Goal: Task Accomplishment & Management: Manage account settings

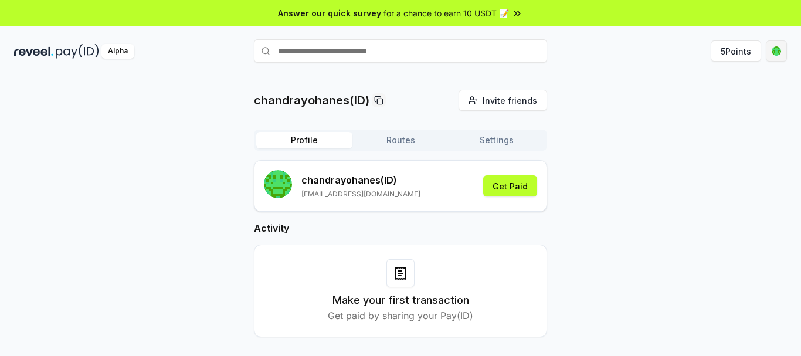
click at [772, 54] on html "Answer our quick survey for a chance to earn 10 USDT 📝 Alpha 5 Points chandrayo…" at bounding box center [400, 178] width 801 height 356
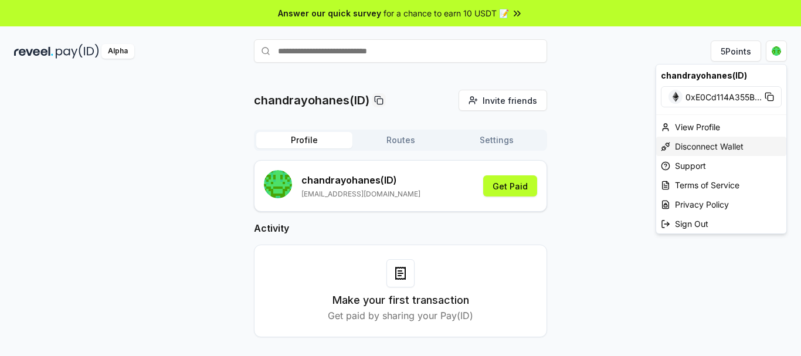
click at [721, 146] on div "Disconnect Wallet" at bounding box center [721, 146] width 130 height 19
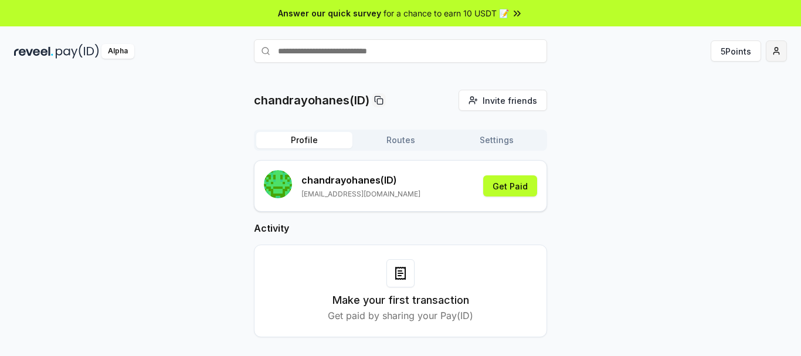
click at [773, 51] on html "Answer our quick survey for a chance to earn 10 USDT 📝 Alpha 5 Points chandrayo…" at bounding box center [400, 178] width 801 height 356
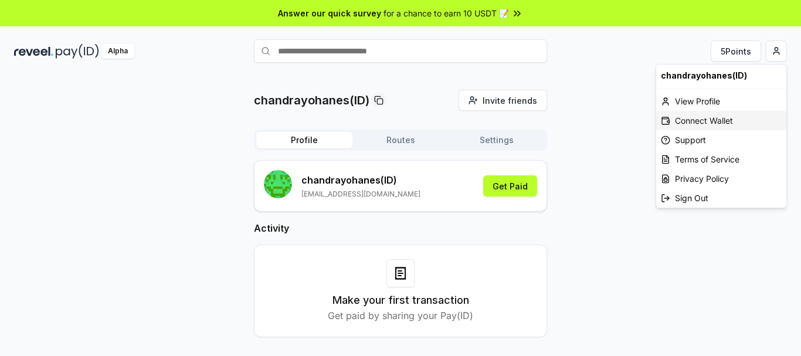
click at [713, 121] on div "Connect Wallet" at bounding box center [721, 120] width 130 height 19
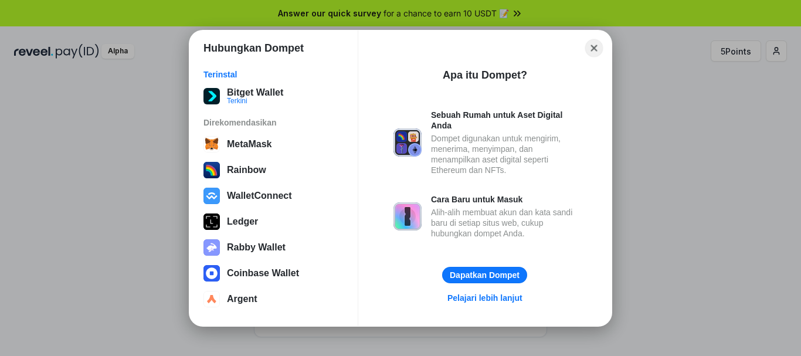
click at [592, 45] on button "Close" at bounding box center [594, 48] width 18 height 18
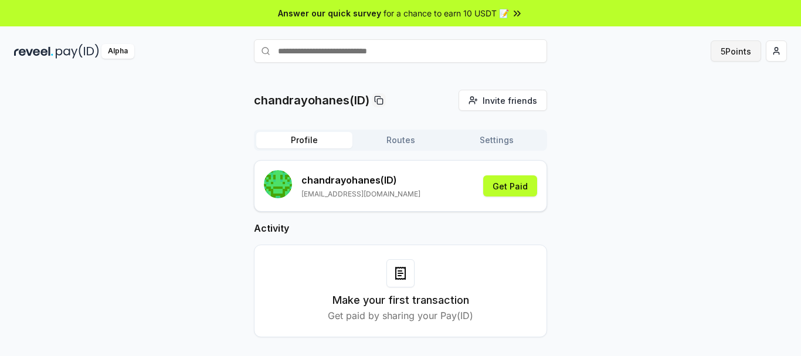
click at [744, 48] on button "5 Points" at bounding box center [736, 50] width 50 height 21
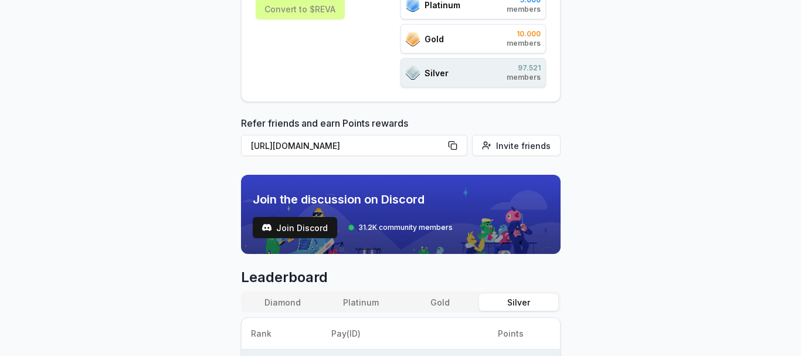
scroll to position [235, 0]
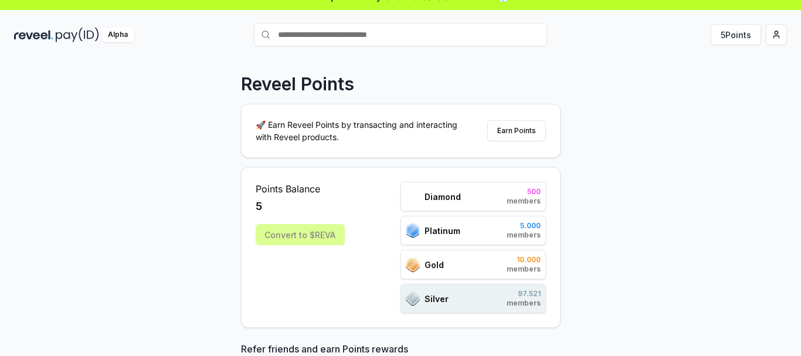
scroll to position [0, 0]
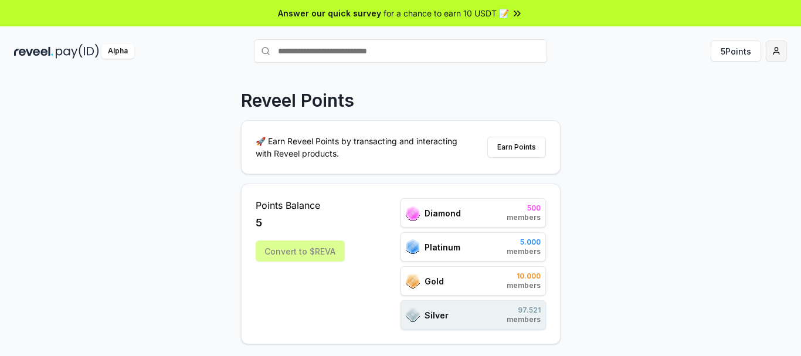
click at [768, 56] on html "Answer our quick survey for a chance to earn 10 USDT 📝 Alpha 5 Points Reveel Po…" at bounding box center [400, 178] width 801 height 356
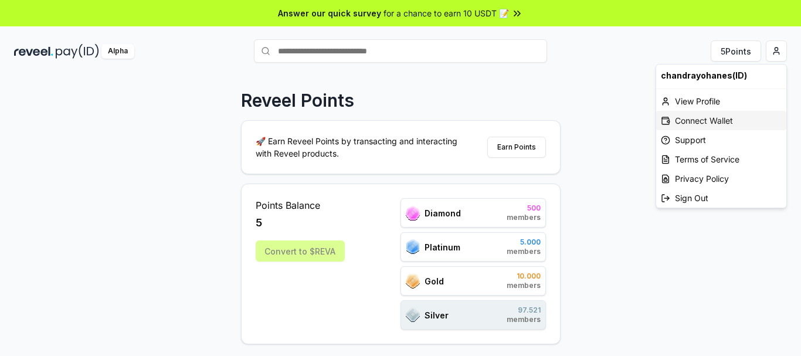
click at [714, 114] on div "Connect Wallet" at bounding box center [721, 120] width 130 height 19
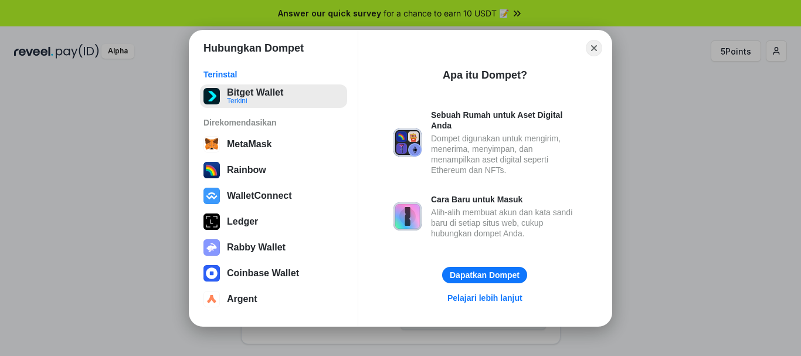
click at [251, 100] on button "Bitget Wallet Terkini" at bounding box center [273, 95] width 147 height 23
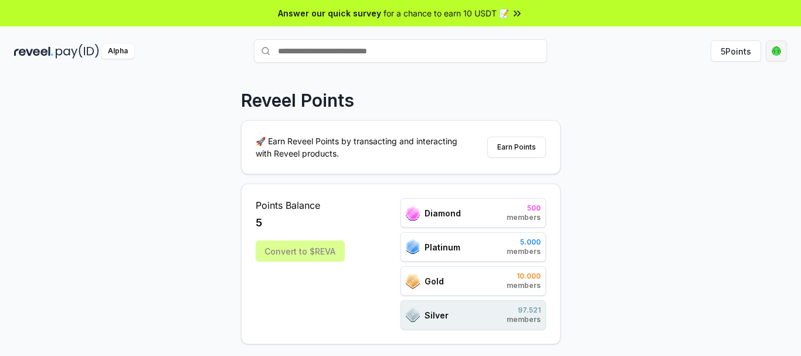
click at [778, 49] on html "Answer our quick survey for a chance to earn 10 USDT 📝 Alpha 5 Points Reveel Po…" at bounding box center [400, 178] width 801 height 356
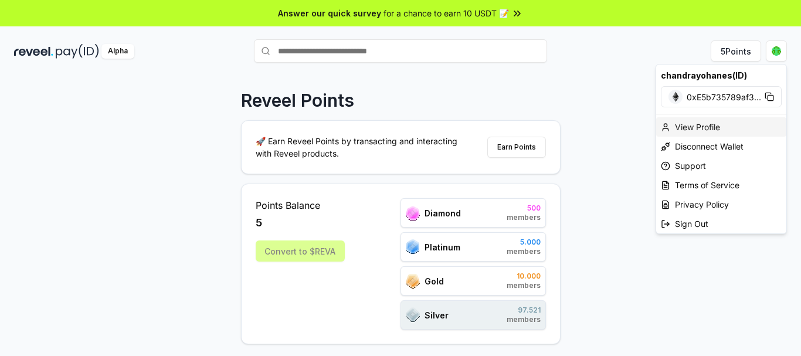
click at [691, 123] on div "View Profile" at bounding box center [721, 126] width 130 height 19
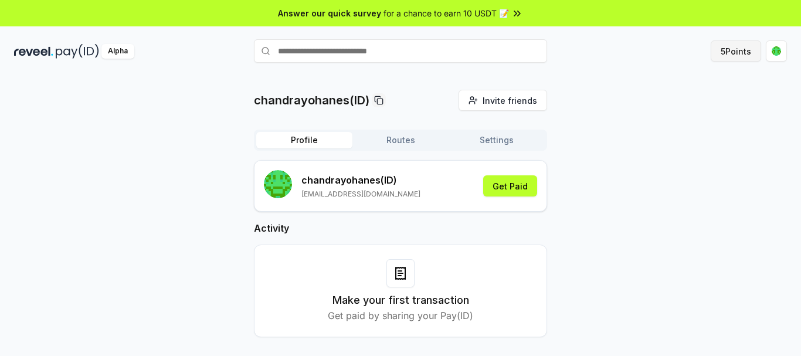
click at [741, 52] on button "5 Points" at bounding box center [736, 50] width 50 height 21
